Goal: Find specific page/section: Find specific page/section

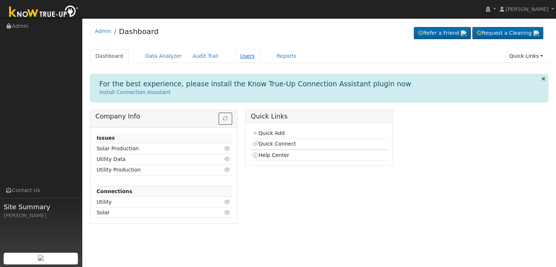
click at [235, 57] on link "Users" at bounding box center [248, 56] width 26 height 14
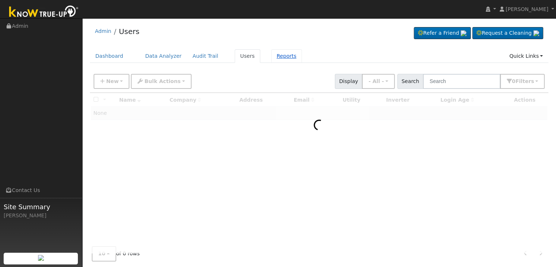
click at [275, 56] on link "Reports" at bounding box center [286, 56] width 31 height 14
